Goal: Task Accomplishment & Management: Manage account settings

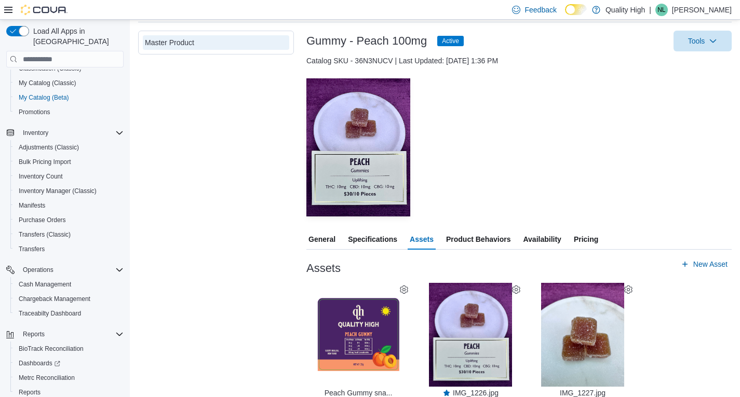
scroll to position [144, 0]
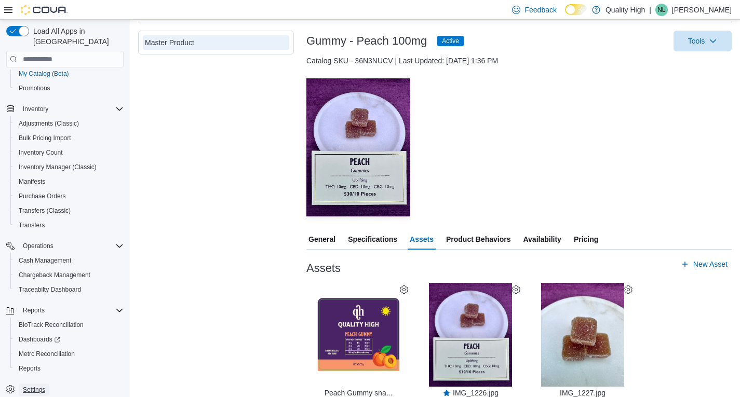
click at [33, 386] on span "Settings" at bounding box center [34, 390] width 22 height 8
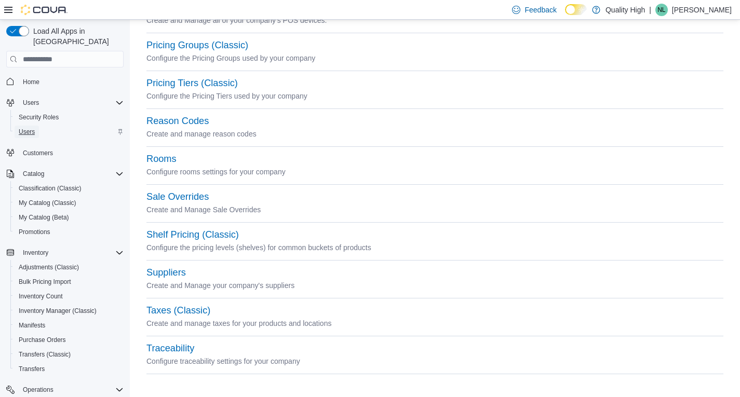
click at [29, 128] on span "Users" at bounding box center [27, 132] width 16 height 8
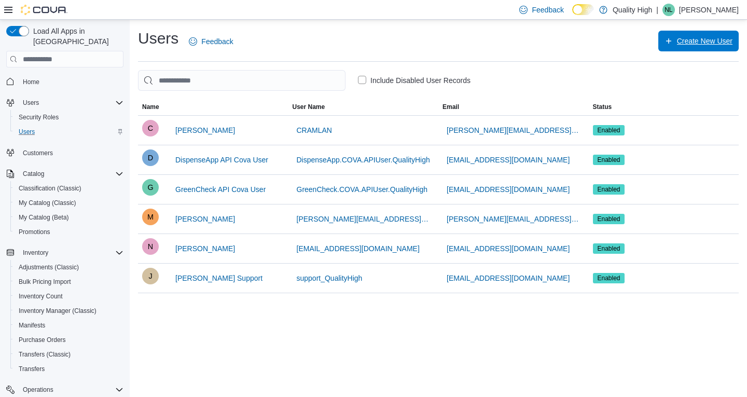
click at [684, 38] on span "Create New User" at bounding box center [705, 41] width 56 height 10
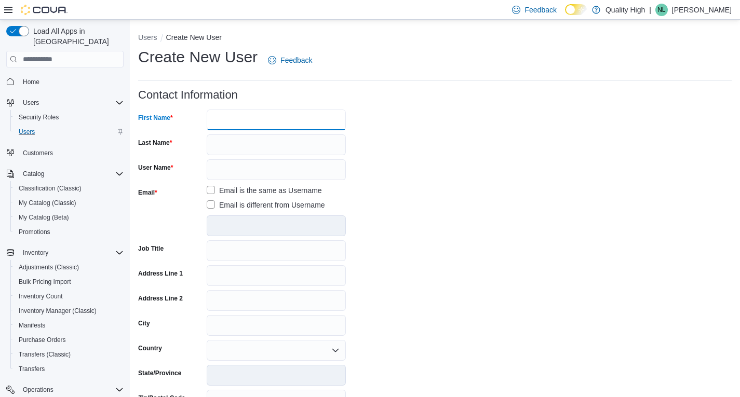
click at [222, 122] on input "First Name" at bounding box center [276, 120] width 139 height 21
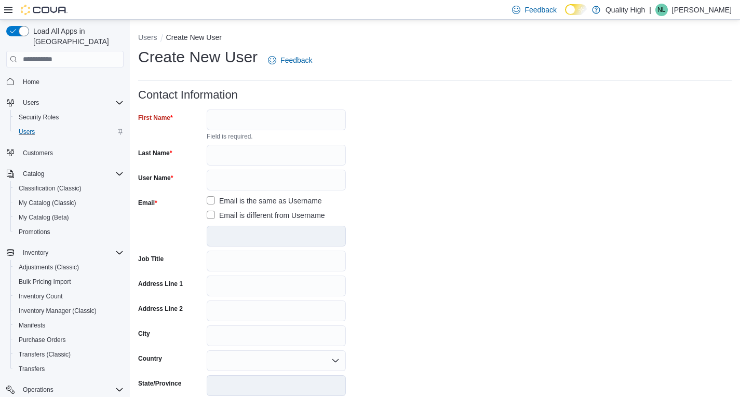
click at [492, 135] on form "Contact Information First Name Field is required. Last Name User Name Email Ema…" at bounding box center [434, 321] width 593 height 465
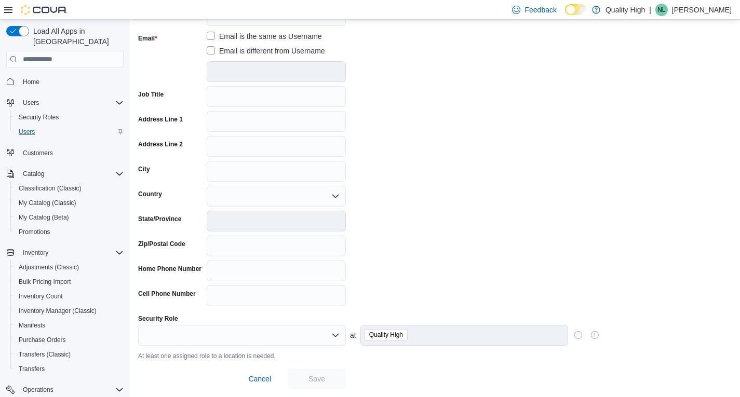
scroll to position [165, 0]
click at [337, 335] on icon "Open list of options" at bounding box center [335, 334] width 6 height 3
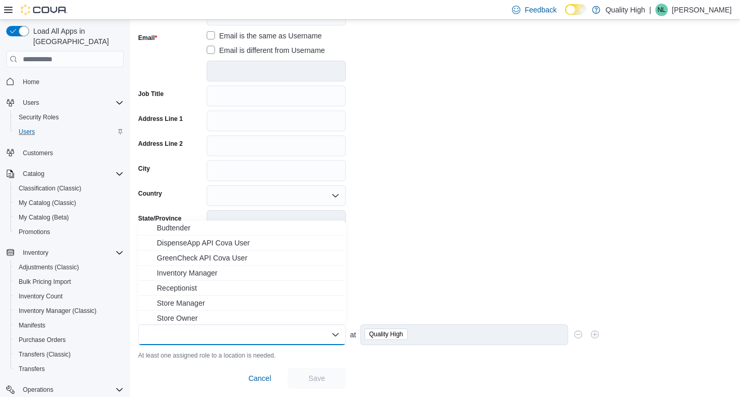
click at [445, 231] on form "Contact Information First Name Field is required. Last Name User Name Email Ema…" at bounding box center [434, 156] width 593 height 465
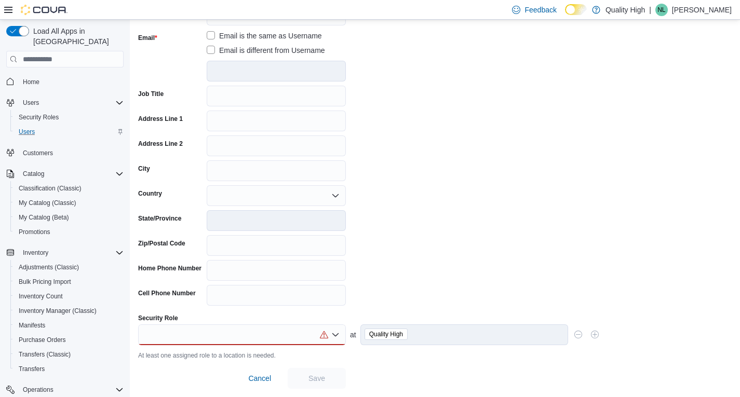
click at [339, 333] on icon "Open list of options" at bounding box center [335, 335] width 8 height 8
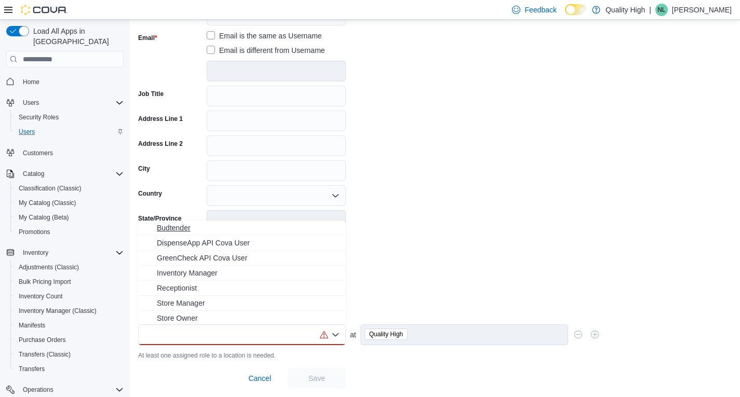
click at [180, 227] on span "Budtender" at bounding box center [248, 228] width 183 height 10
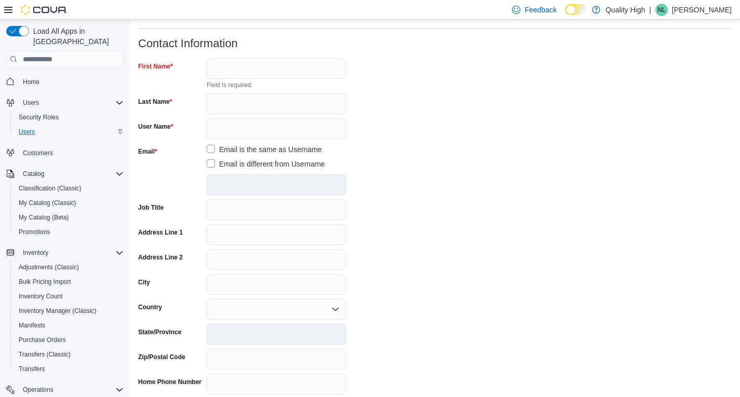
scroll to position [52, 0]
click at [213, 162] on label "Email is different from Username" at bounding box center [266, 163] width 118 height 12
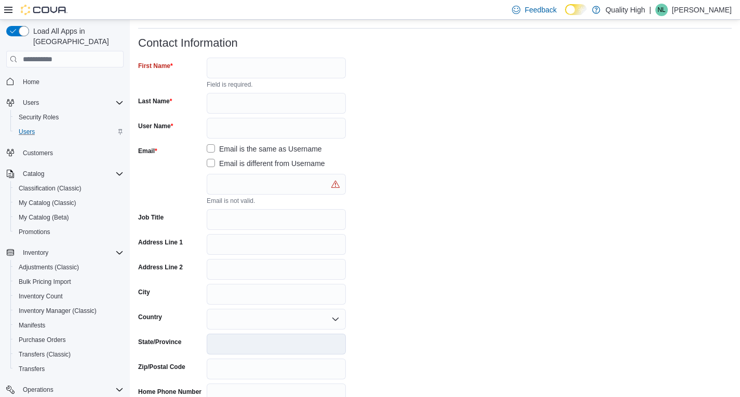
click at [211, 147] on label "Email is the same as Username" at bounding box center [264, 149] width 115 height 12
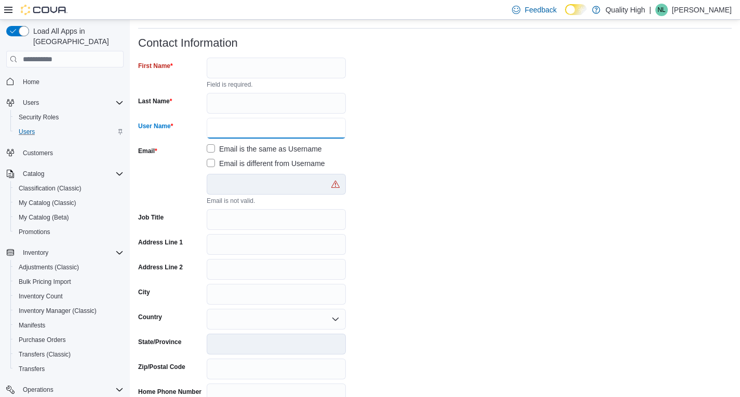
click at [213, 129] on input "User Name" at bounding box center [276, 128] width 139 height 21
click at [179, 185] on div "Email" at bounding box center [170, 174] width 64 height 62
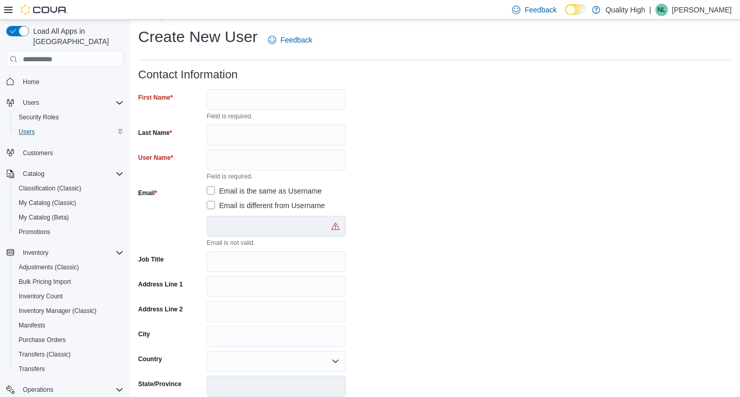
scroll to position [20, 0]
click at [222, 263] on input "Job Title" at bounding box center [276, 262] width 139 height 21
click at [384, 99] on form "Contact Information First Name Field is required. Last Name User Name Field is …" at bounding box center [434, 306] width 593 height 475
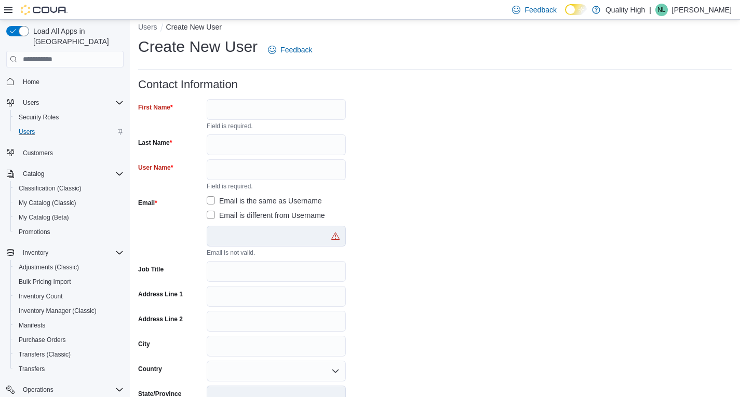
scroll to position [0, 0]
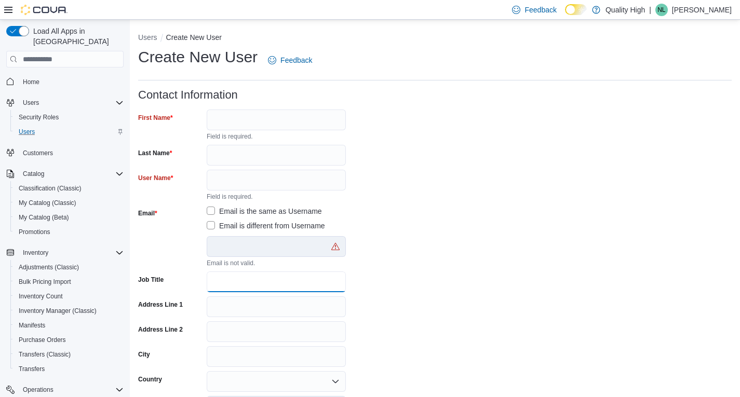
click at [223, 282] on input "Job Title" at bounding box center [276, 281] width 139 height 21
click at [219, 282] on input "Job Title" at bounding box center [276, 281] width 139 height 21
click at [96, 75] on span "Home" at bounding box center [71, 81] width 105 height 13
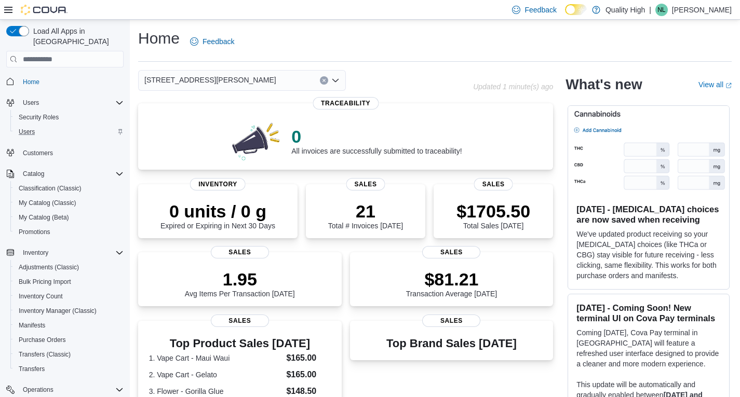
click at [351, 34] on div "Home Feedback" at bounding box center [434, 41] width 593 height 27
click at [424, 80] on div "25 Beekman Ave" at bounding box center [305, 80] width 335 height 21
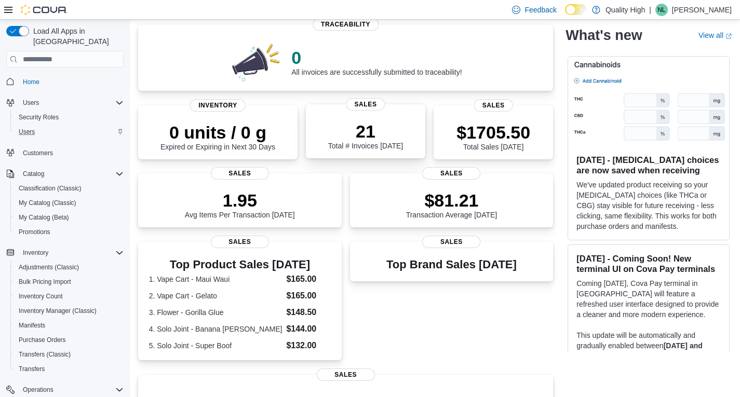
scroll to position [104, 0]
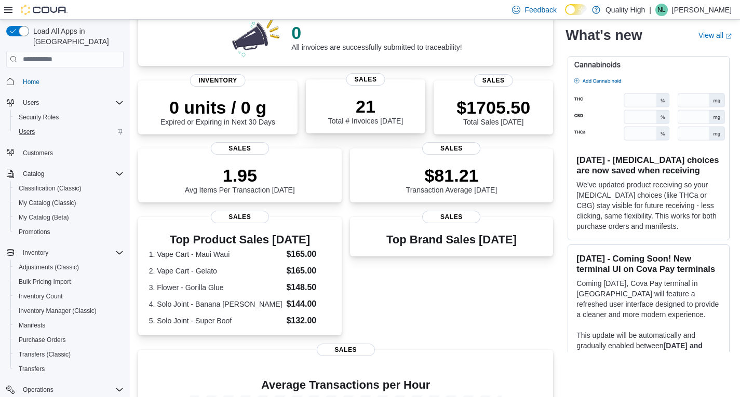
click at [369, 108] on p "21" at bounding box center [365, 106] width 75 height 21
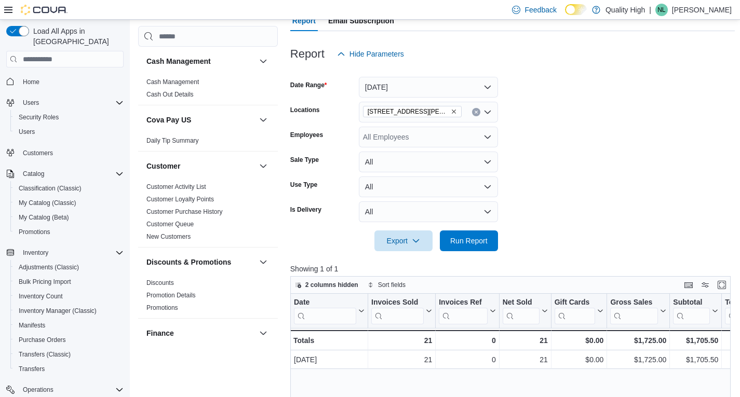
scroll to position [104, 0]
click at [486, 85] on button "Today" at bounding box center [428, 87] width 139 height 21
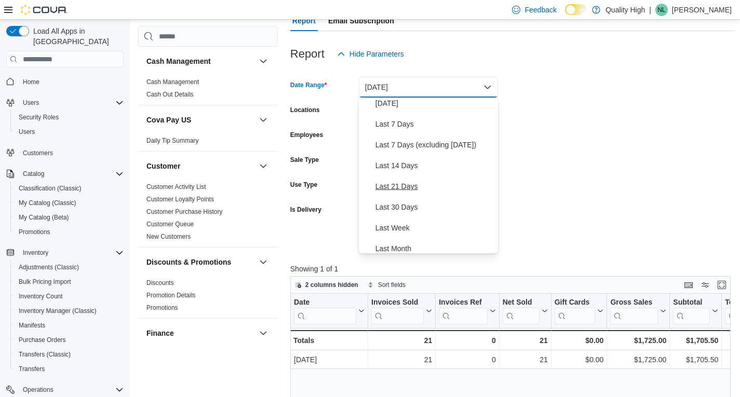
scroll to position [52, 0]
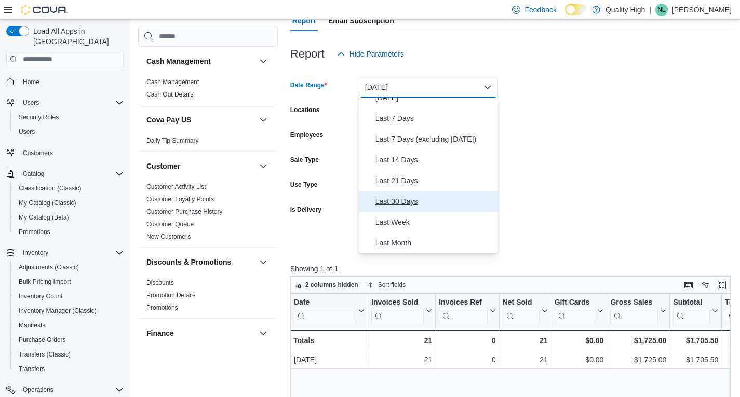
click at [411, 201] on span "Last 30 Days" at bounding box center [434, 201] width 118 height 12
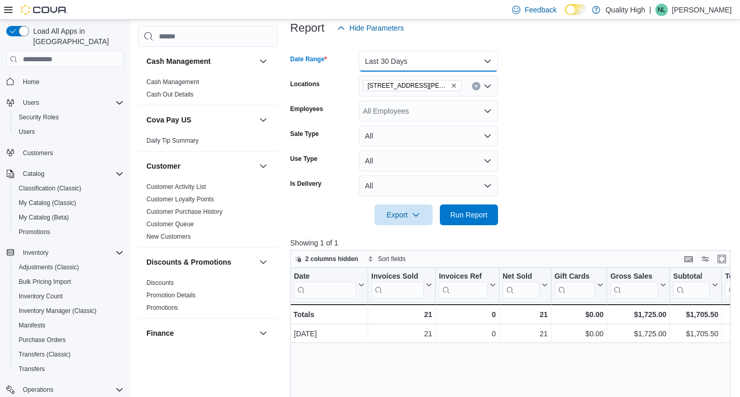
scroll to position [208, 0]
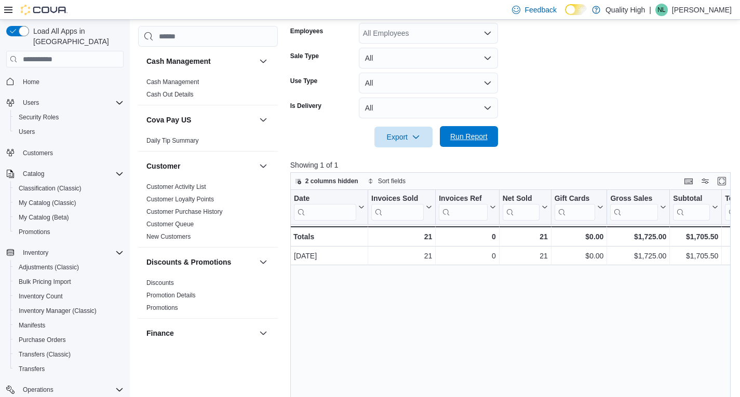
click at [472, 132] on span "Run Report" at bounding box center [469, 136] width 46 height 21
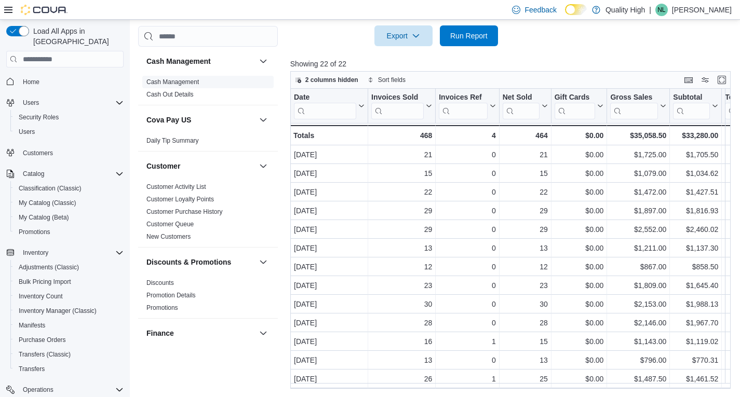
scroll to position [153, 0]
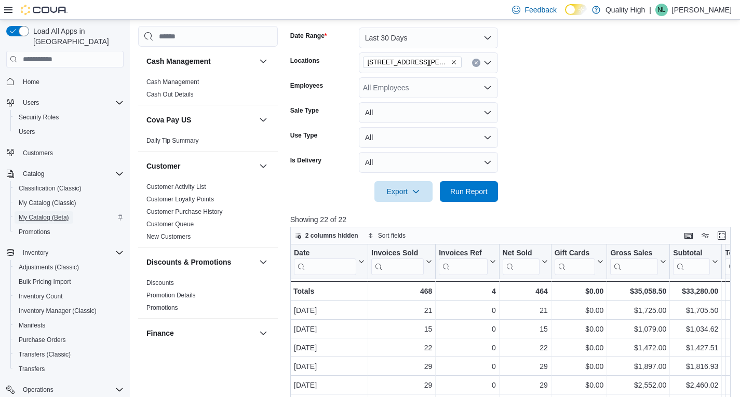
click at [45, 213] on span "My Catalog (Beta)" at bounding box center [44, 217] width 50 height 8
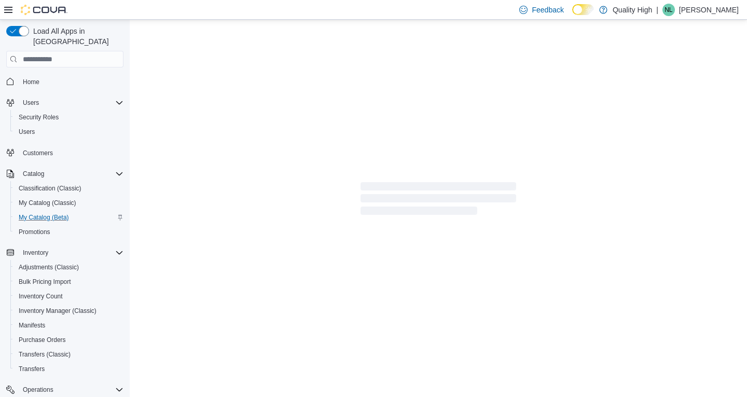
select select "**********"
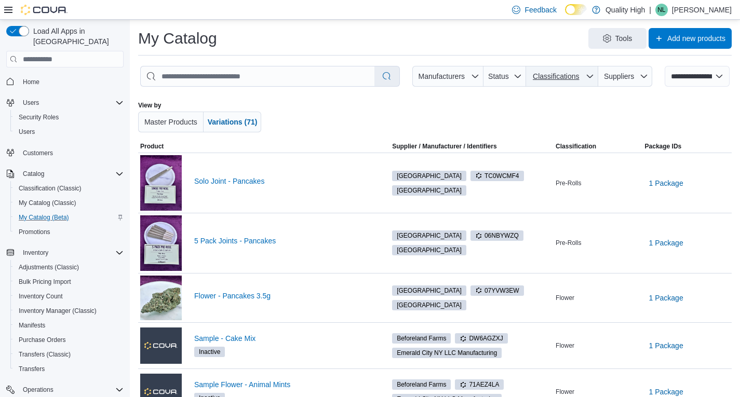
click at [579, 74] on span "Classifications" at bounding box center [556, 76] width 46 height 8
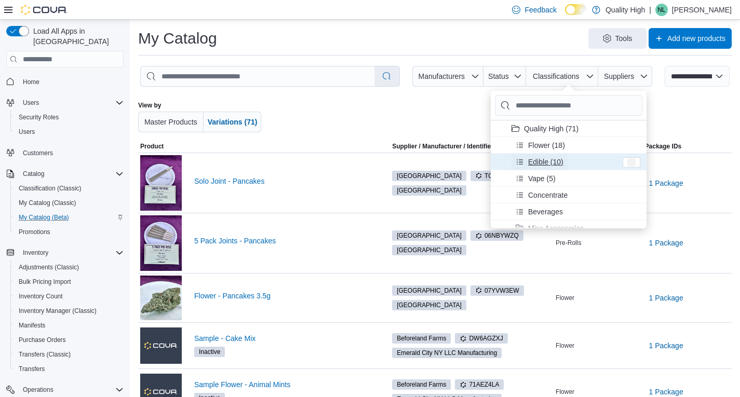
click at [541, 162] on span "Edible (10)" at bounding box center [545, 162] width 35 height 10
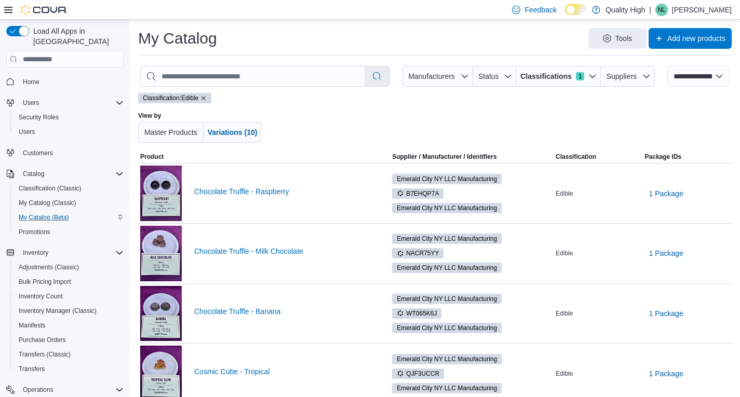
click at [327, 132] on div at bounding box center [441, 127] width 334 height 31
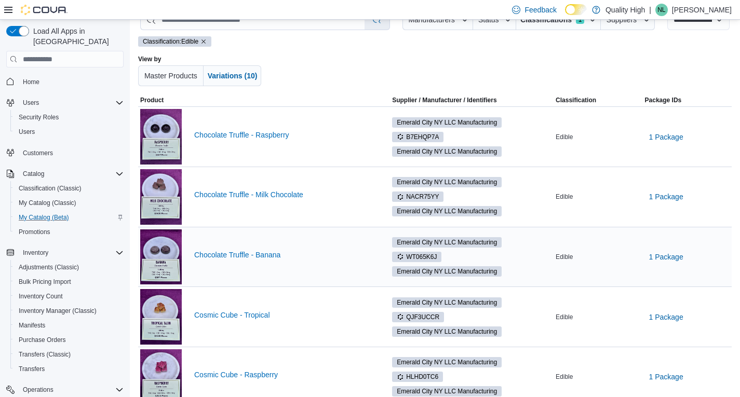
scroll to position [52, 0]
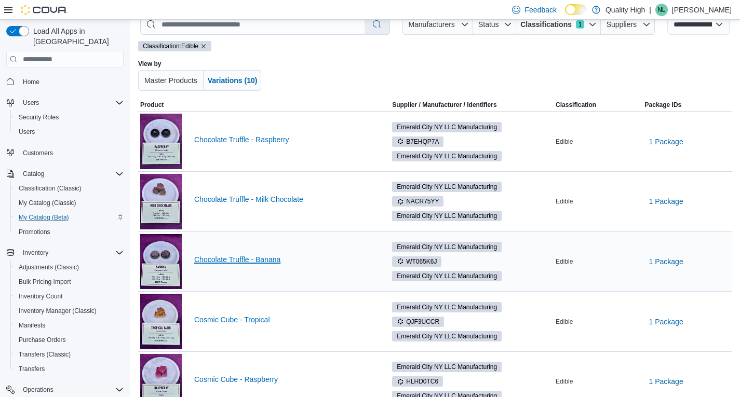
click at [236, 260] on link "Chocolate Truffle - Banana" at bounding box center [283, 259] width 179 height 8
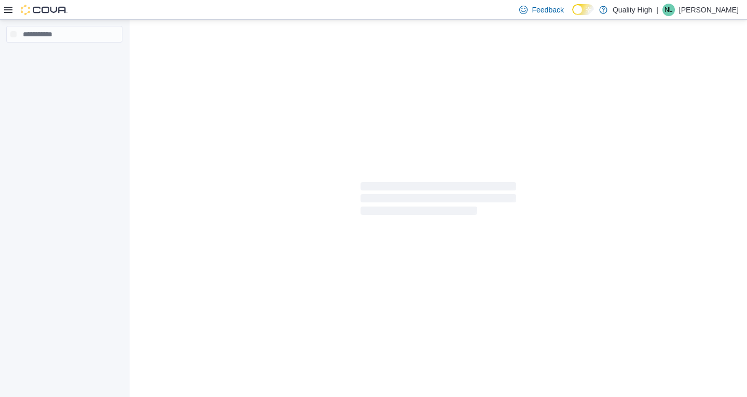
select select "**********"
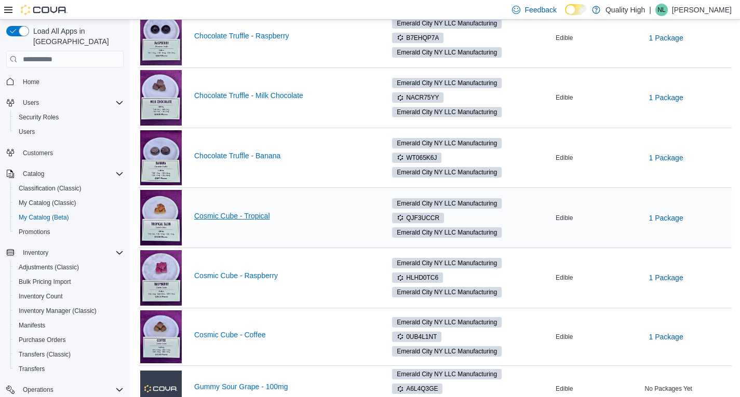
scroll to position [208, 0]
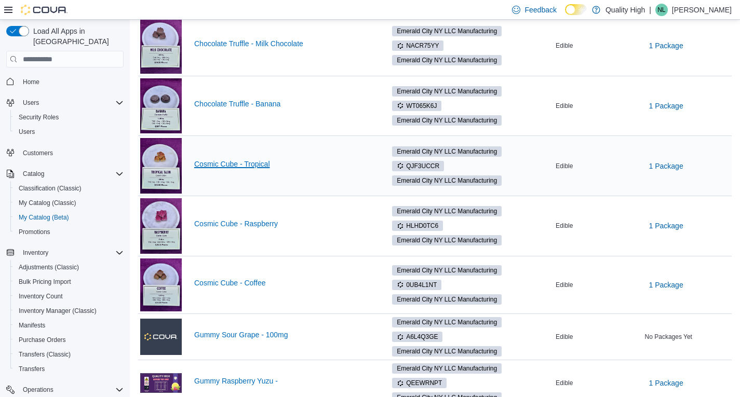
click at [233, 164] on link "Cosmic Cube - Tropical" at bounding box center [283, 164] width 179 height 8
